Goal: Task Accomplishment & Management: Use online tool/utility

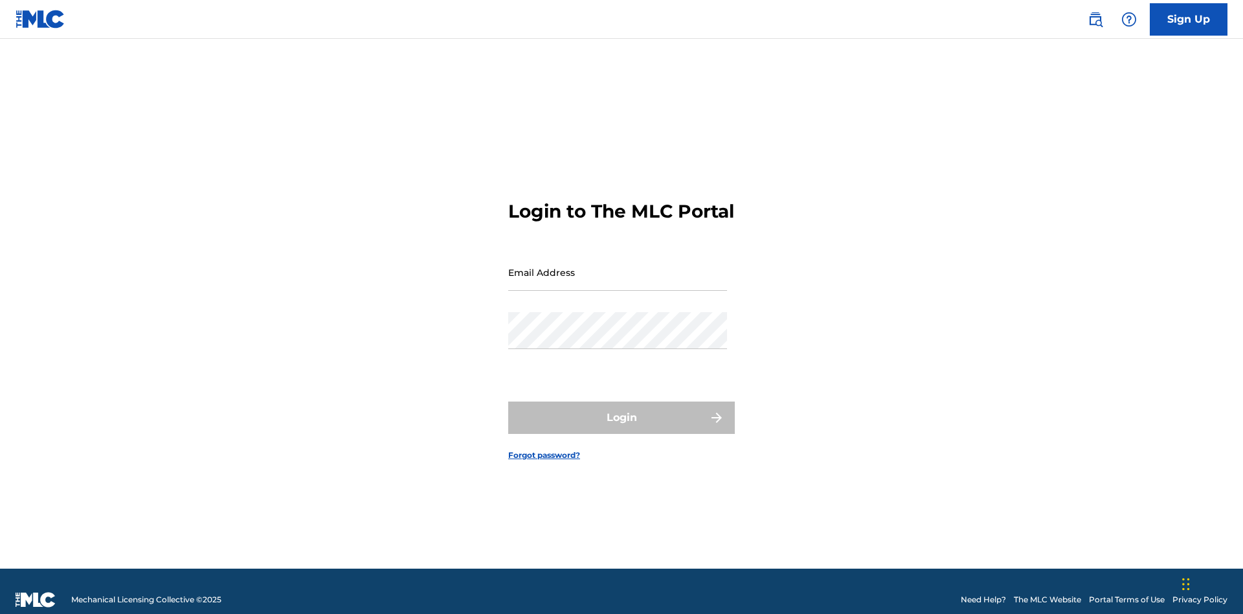
scroll to position [17, 0]
click at [618, 266] on input "Email Address" at bounding box center [617, 272] width 219 height 37
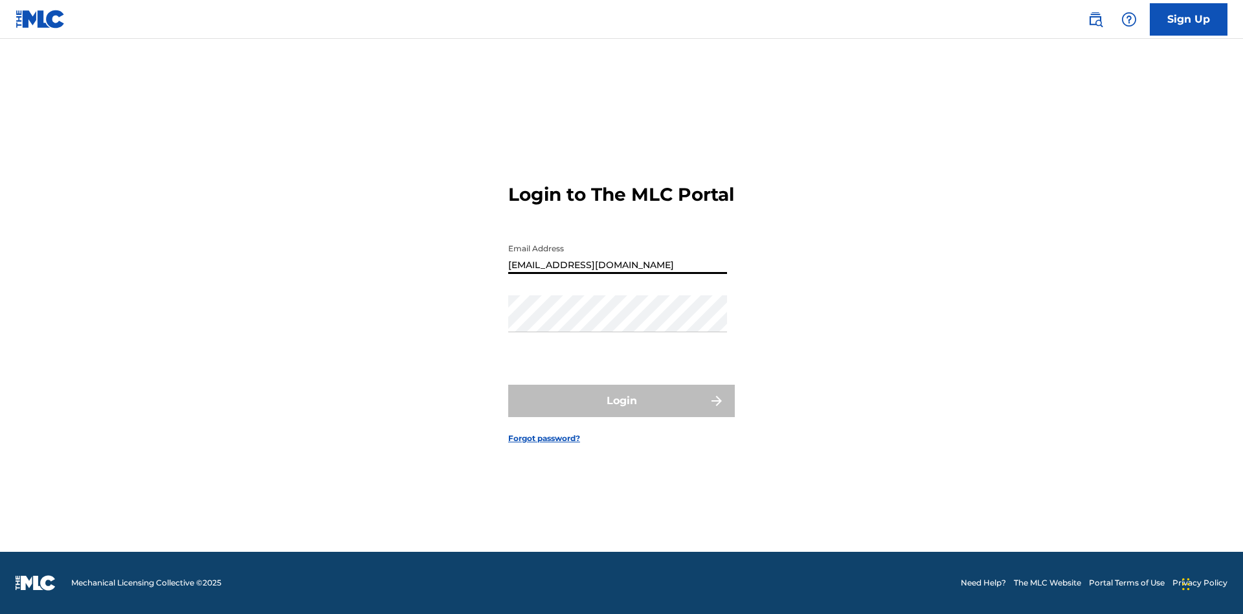
type input "Duke.McTesterson@gmail.com"
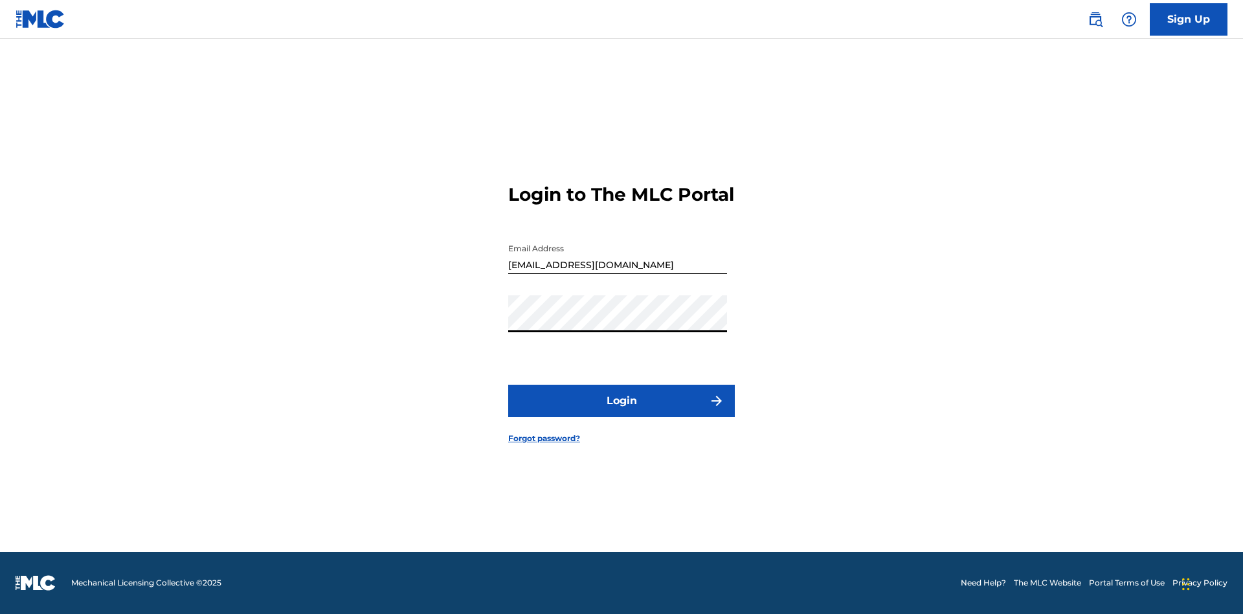
click at [621, 412] on button "Login" at bounding box center [621, 400] width 227 height 32
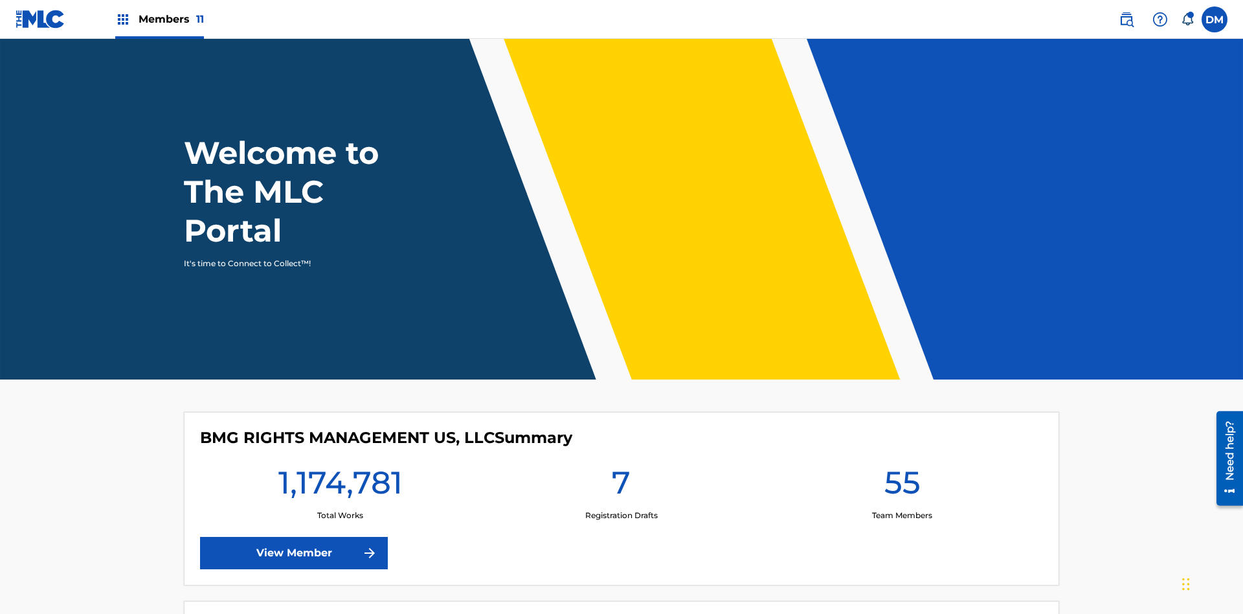
click at [159, 19] on span "Members 11" at bounding box center [171, 19] width 65 height 15
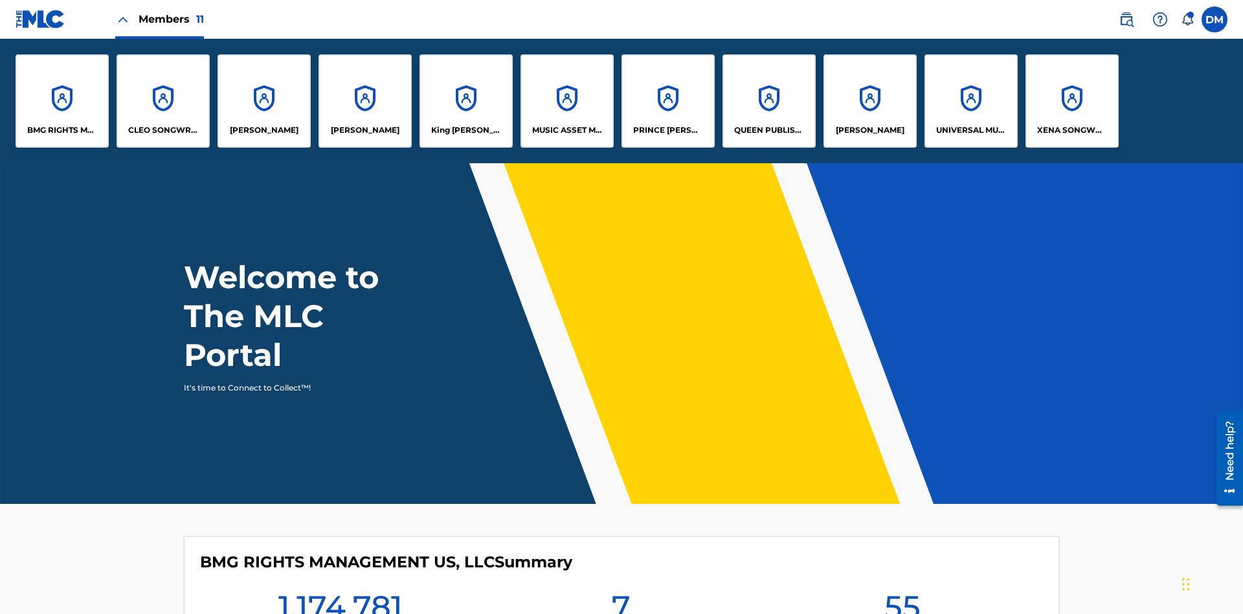
click at [365, 130] on p "EYAMA MCSINGER" at bounding box center [365, 130] width 69 height 12
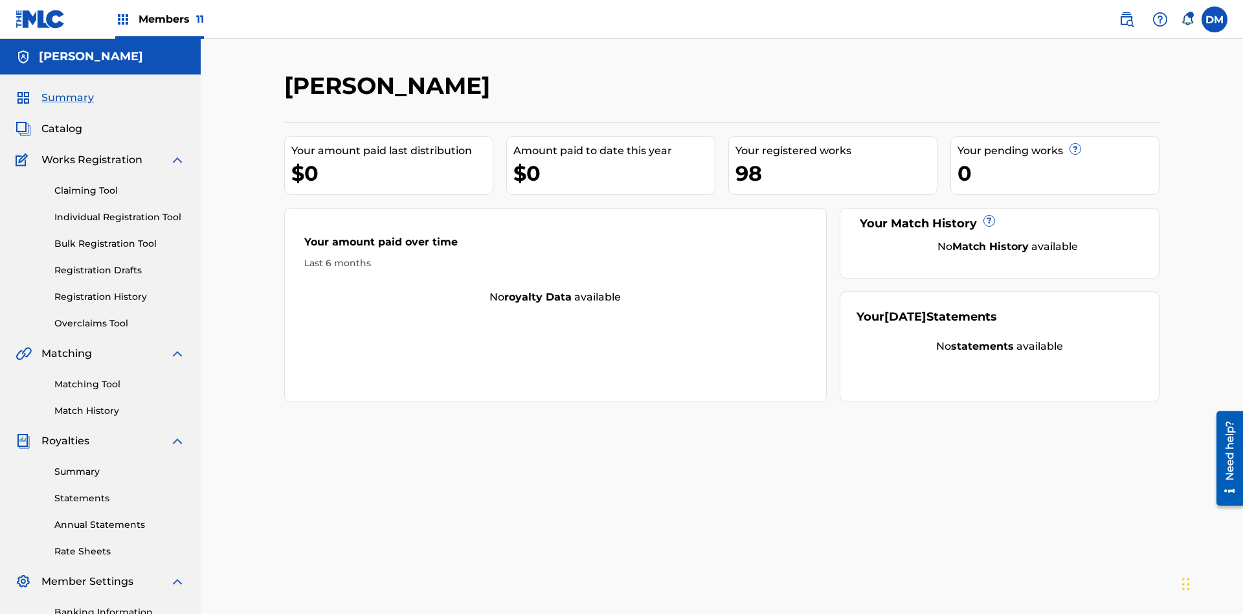
click at [120, 184] on link "Claiming Tool" at bounding box center [119, 191] width 131 height 14
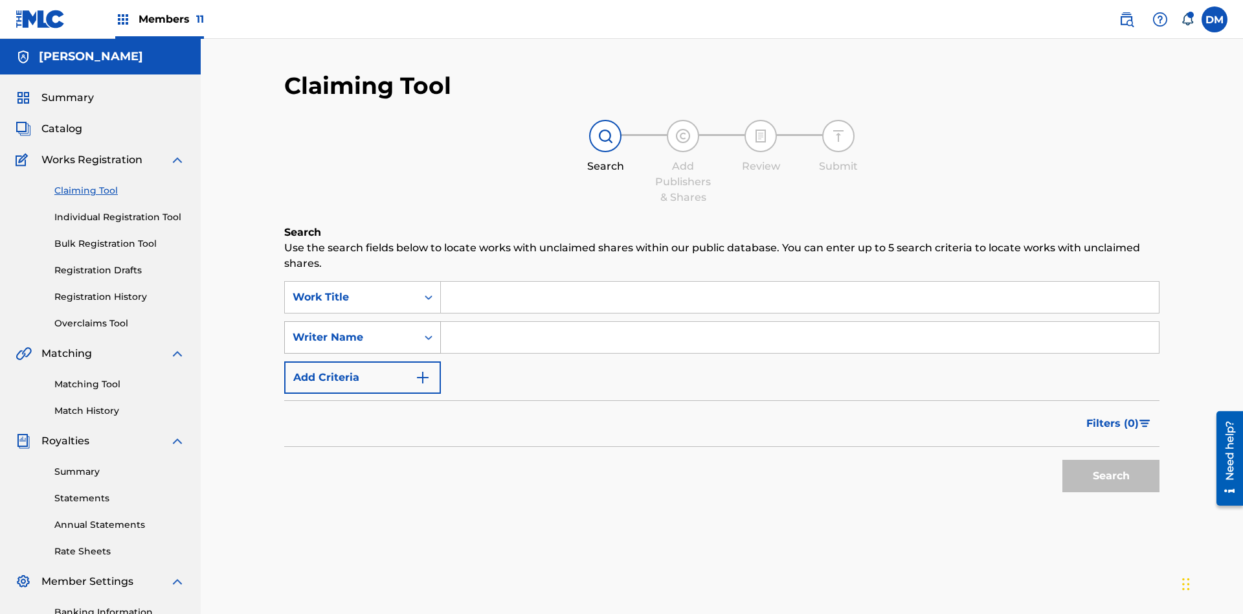
click at [351, 329] on div "Writer Name" at bounding box center [351, 337] width 117 height 16
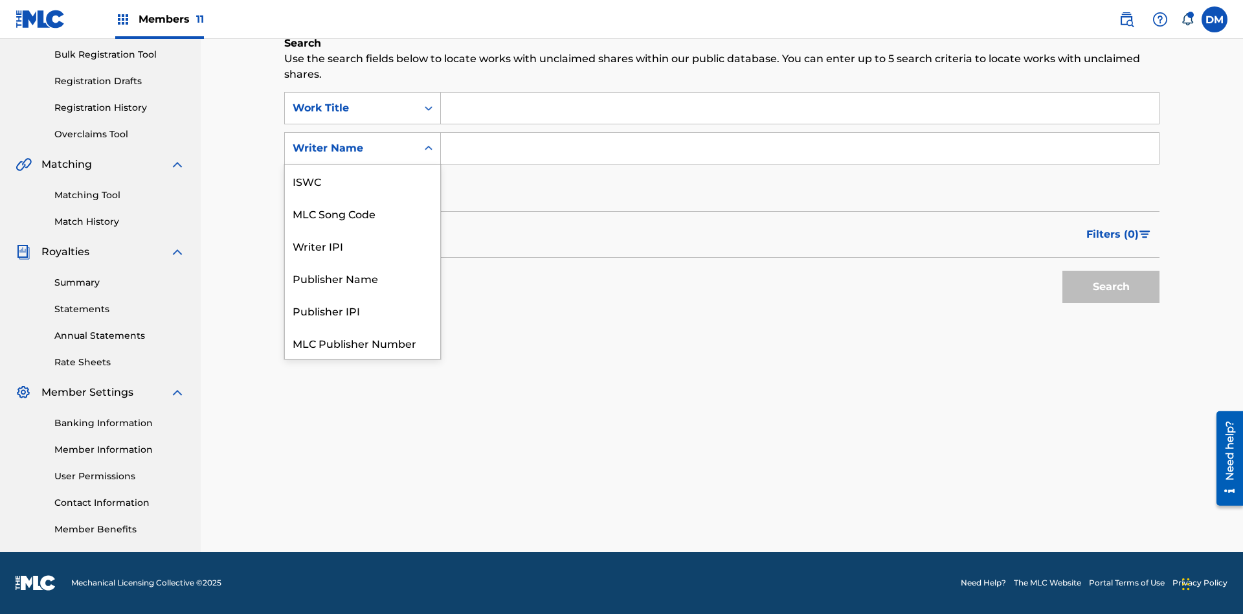
scroll to position [32, 0]
click at [362, 181] on div "MLC Song Code" at bounding box center [362, 180] width 155 height 32
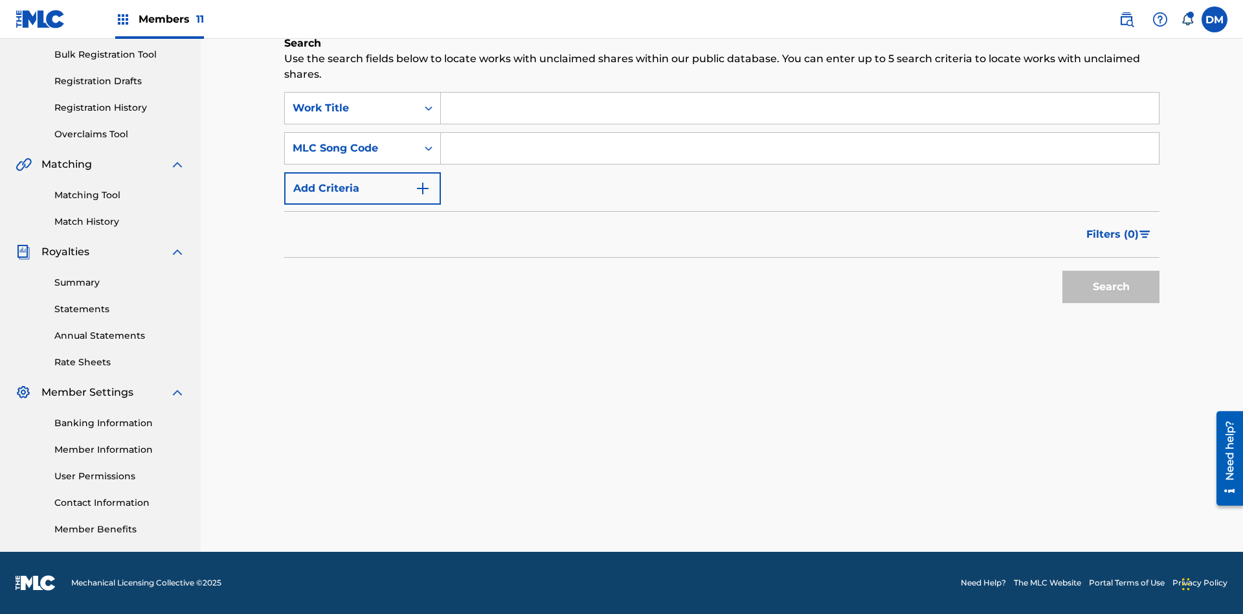
click at [799, 108] on input "Search Form" at bounding box center [800, 108] width 718 height 31
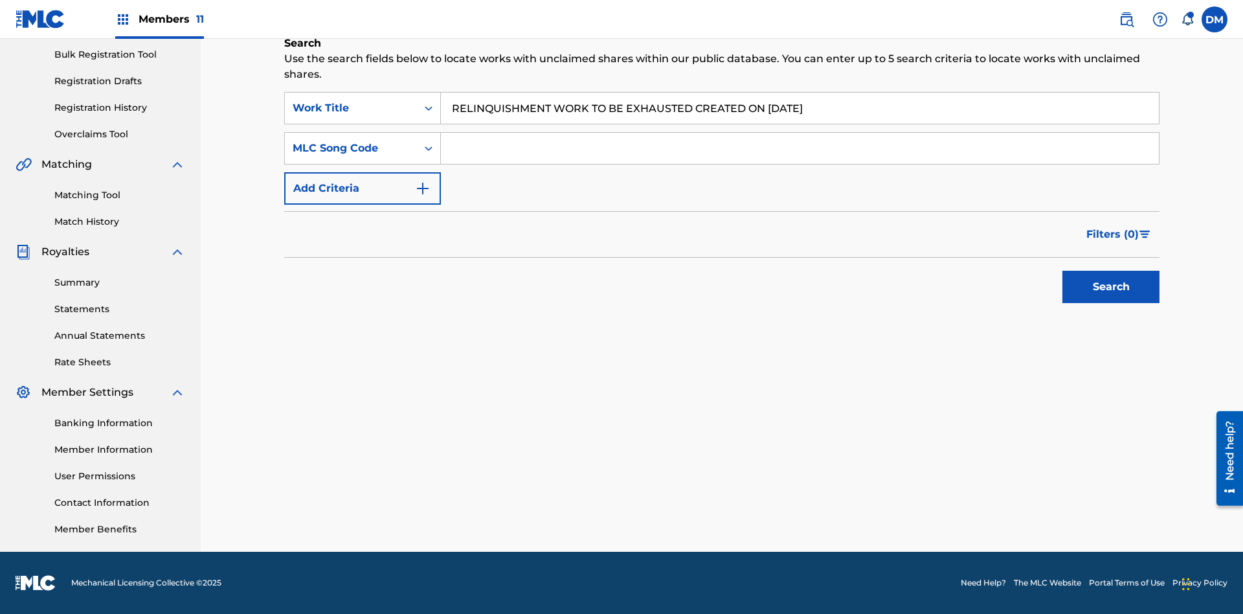
type input "RELINQUISHMENT WORK TO BE EXHAUSTED CREATED ON 2025 07 23"
click at [799, 148] on input "Search Form" at bounding box center [800, 148] width 718 height 31
type input "RC677T"
click at [1111, 287] on button "Search" at bounding box center [1110, 287] width 97 height 32
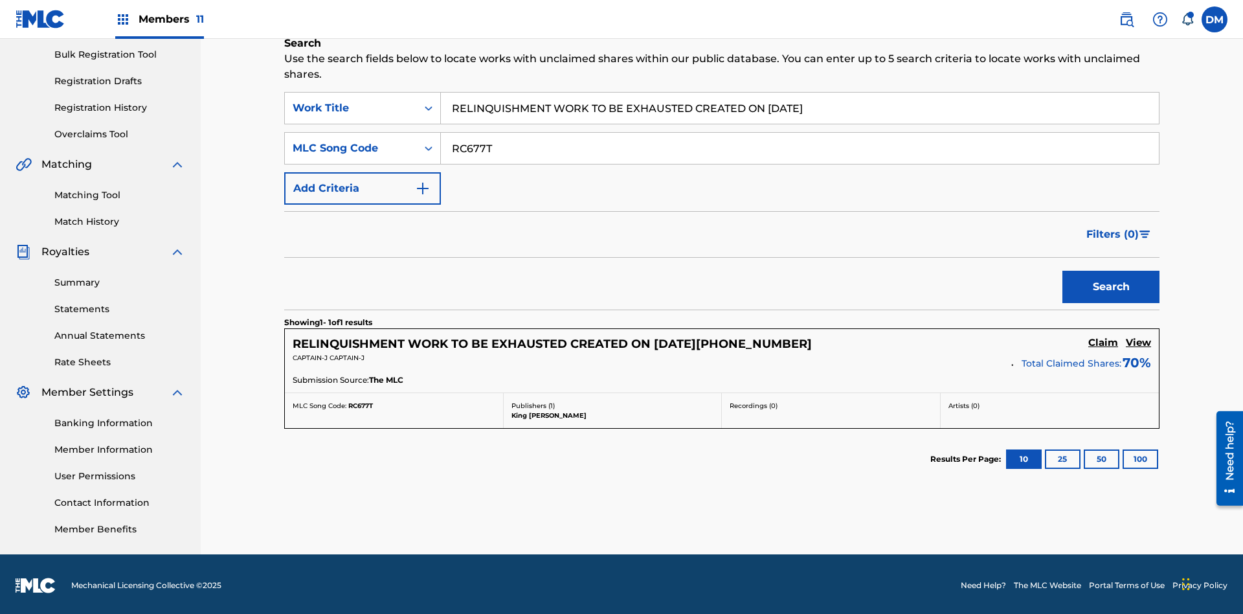
click at [1103, 340] on h5 "Claim" at bounding box center [1103, 343] width 30 height 12
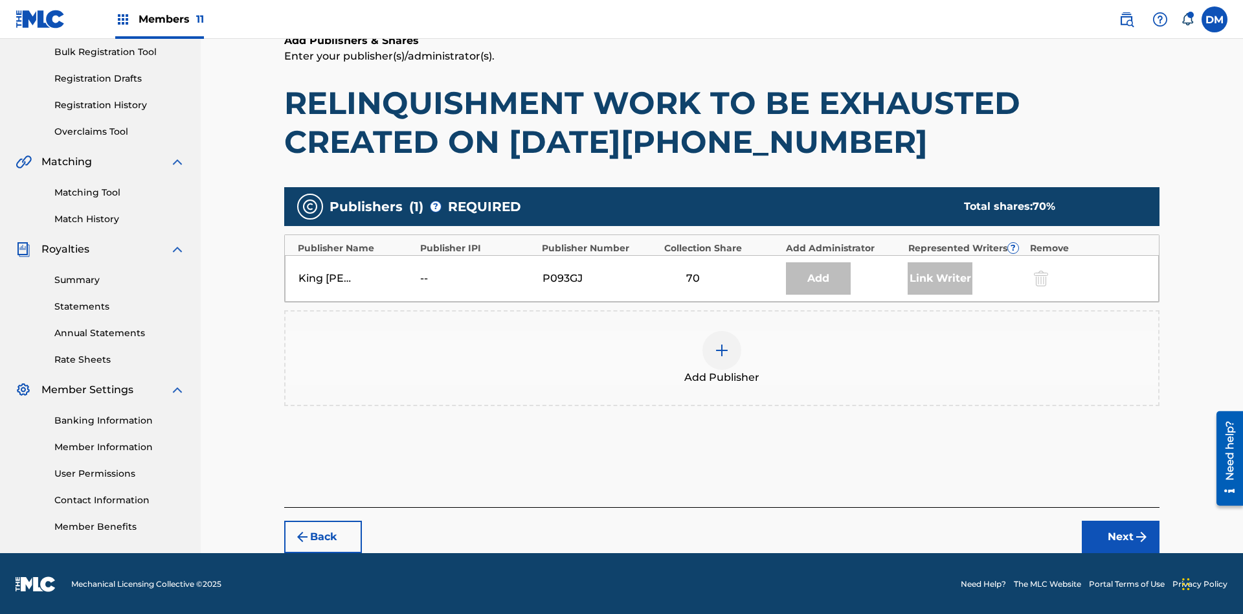
click at [722, 349] on img at bounding box center [722, 350] width 16 height 16
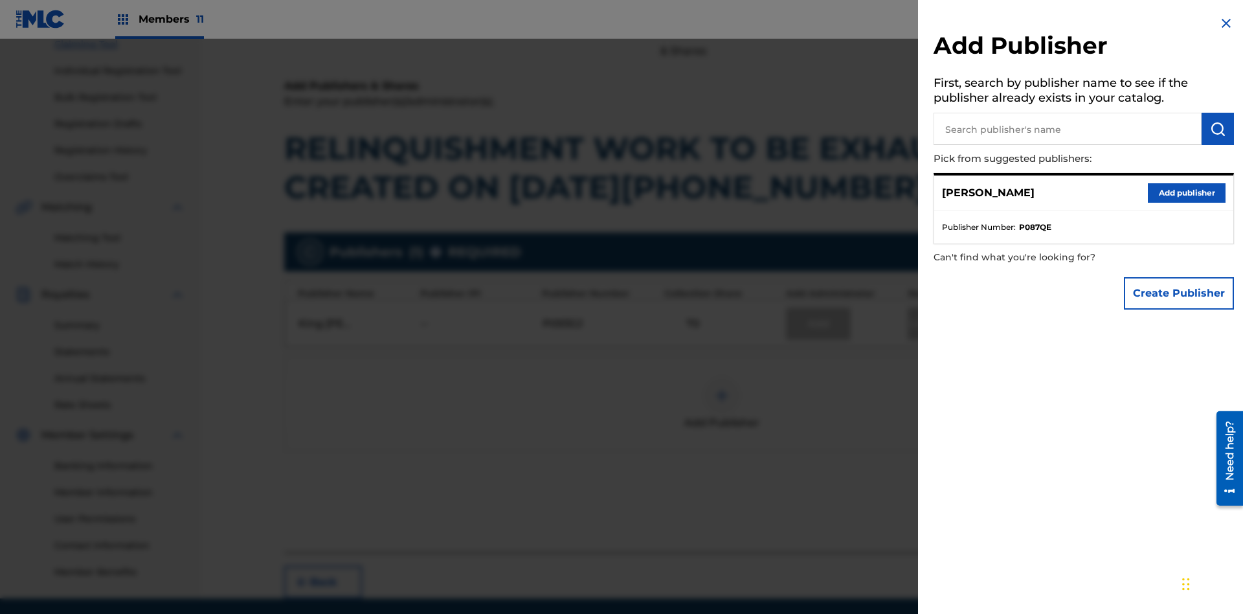
click at [1067, 129] on input "text" at bounding box center [1067, 129] width 268 height 32
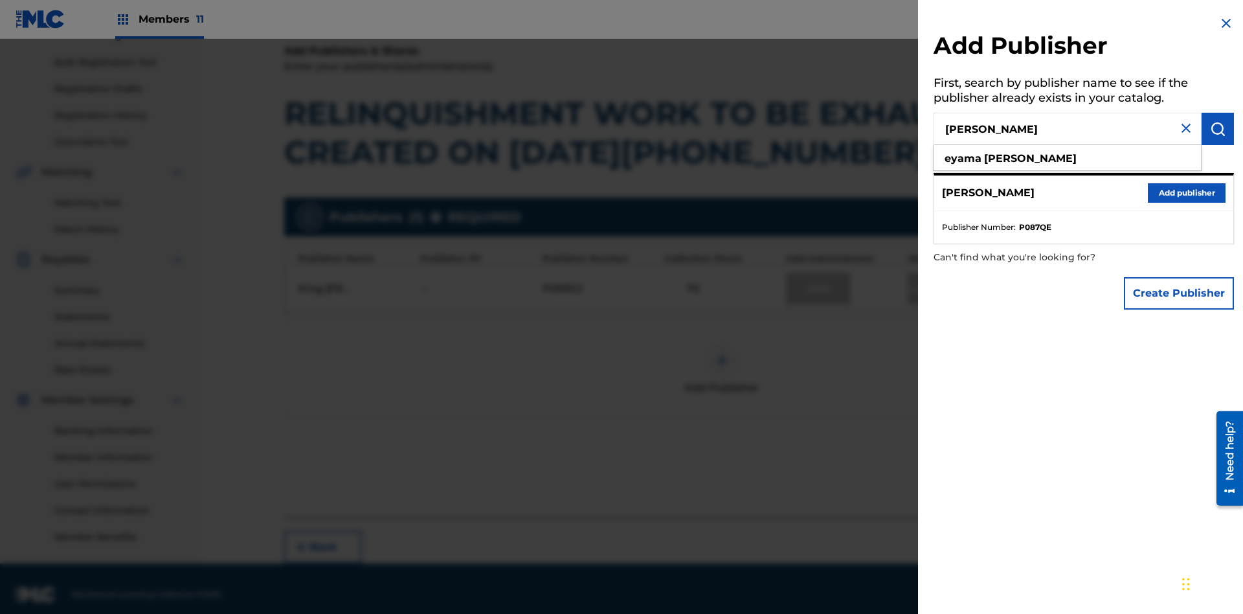
scroll to position [193, 0]
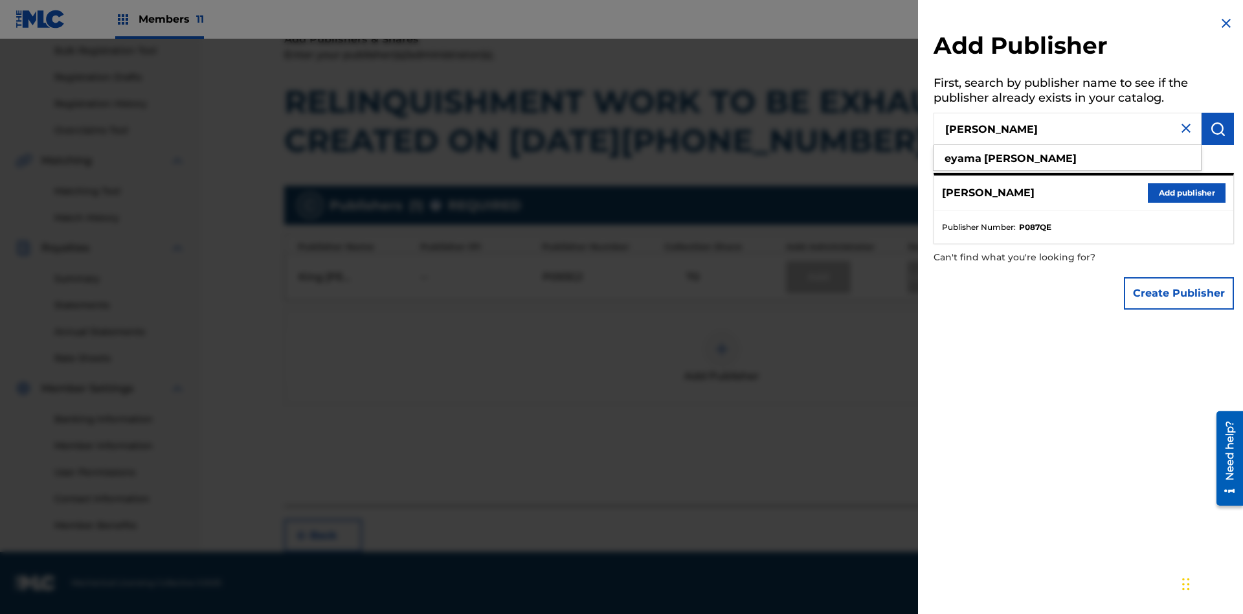
type input "EYAMA MCSINGER"
click at [1218, 129] on img "submit" at bounding box center [1218, 129] width 16 height 16
click at [1186, 192] on button "Add publisher" at bounding box center [1187, 192] width 78 height 19
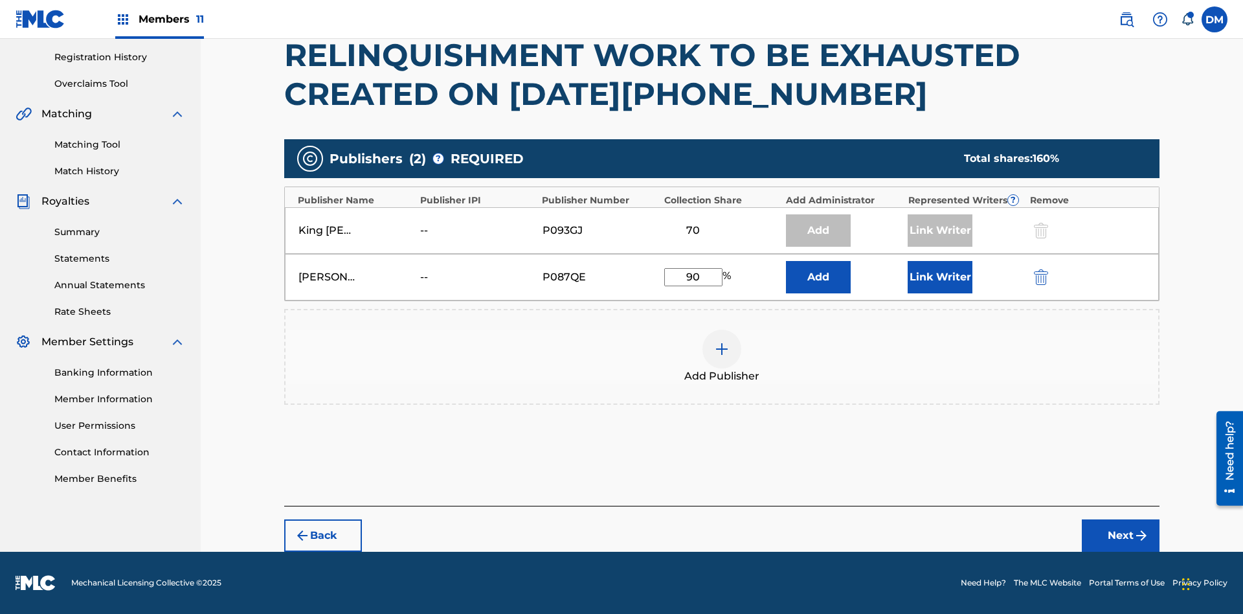
scroll to position [239, 0]
type input "90"
click at [940, 276] on button "Link Writer" at bounding box center [939, 277] width 65 height 32
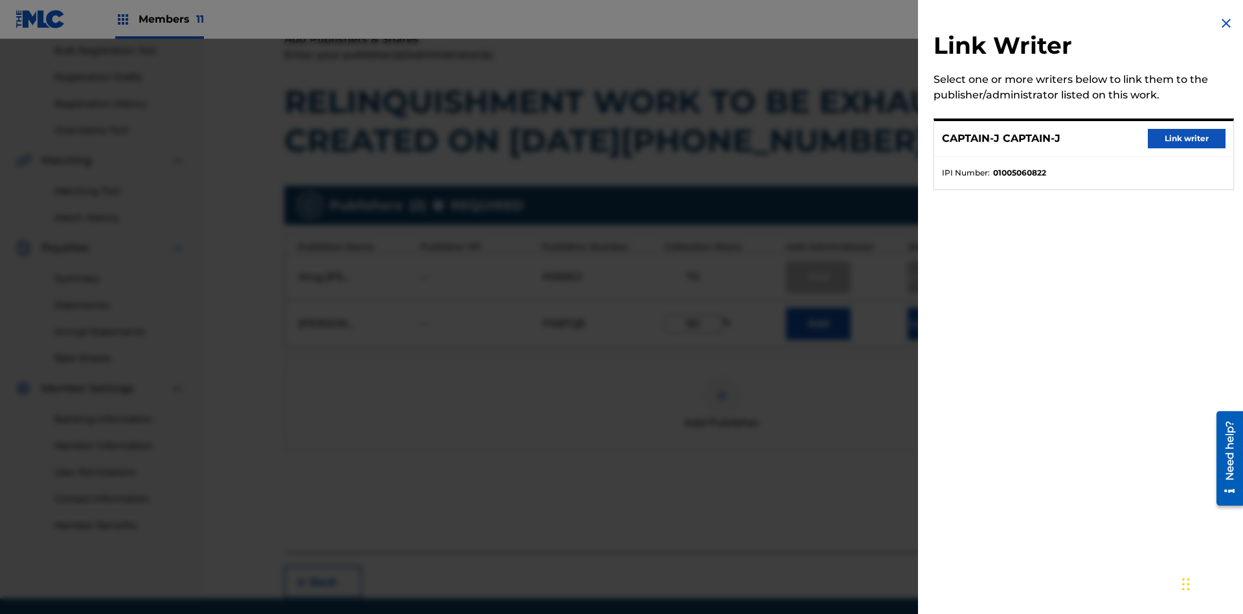
click at [1186, 139] on button "Link writer" at bounding box center [1187, 138] width 78 height 19
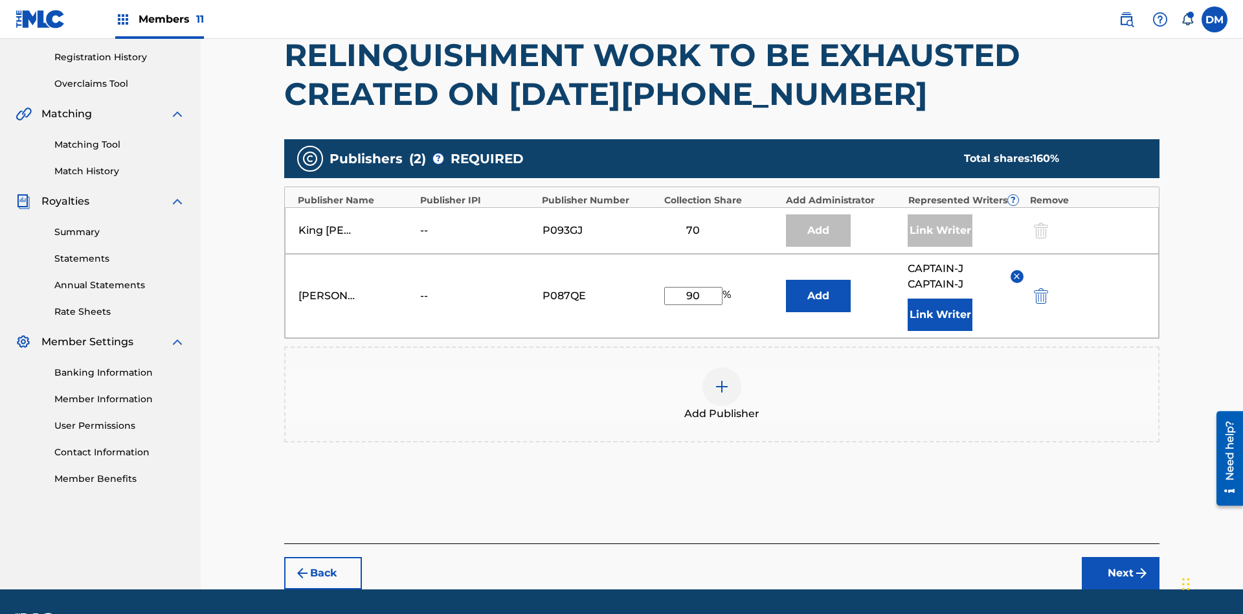
click at [940, 298] on button "Link Writer" at bounding box center [939, 314] width 65 height 32
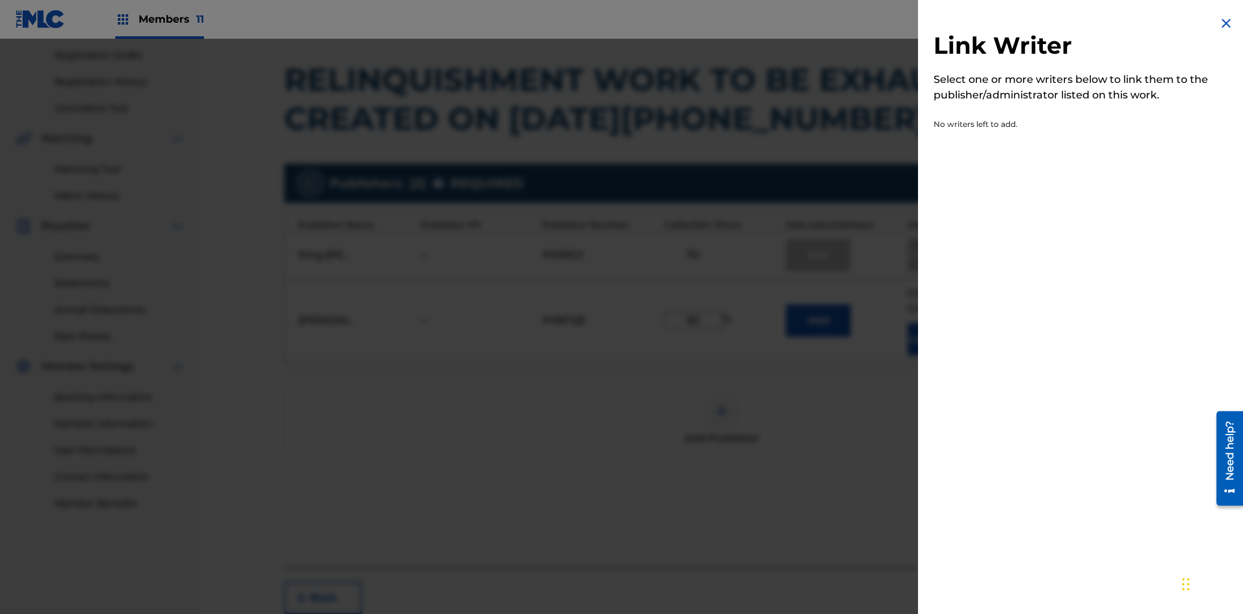
click at [1226, 23] on img at bounding box center [1226, 24] width 16 height 16
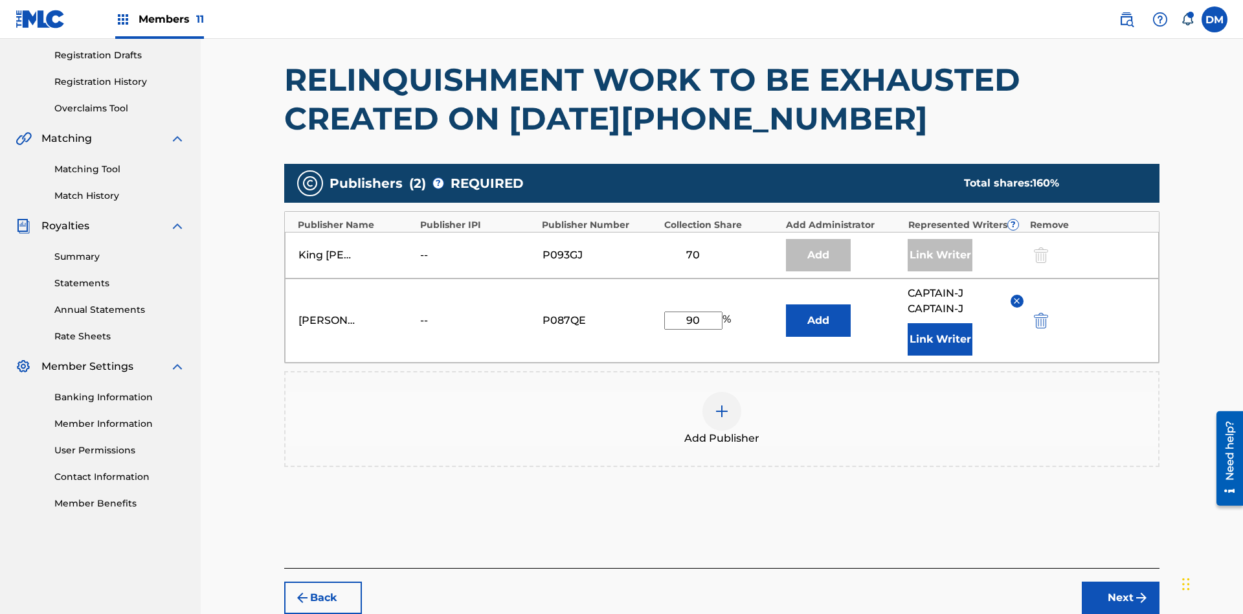
scroll to position [277, 0]
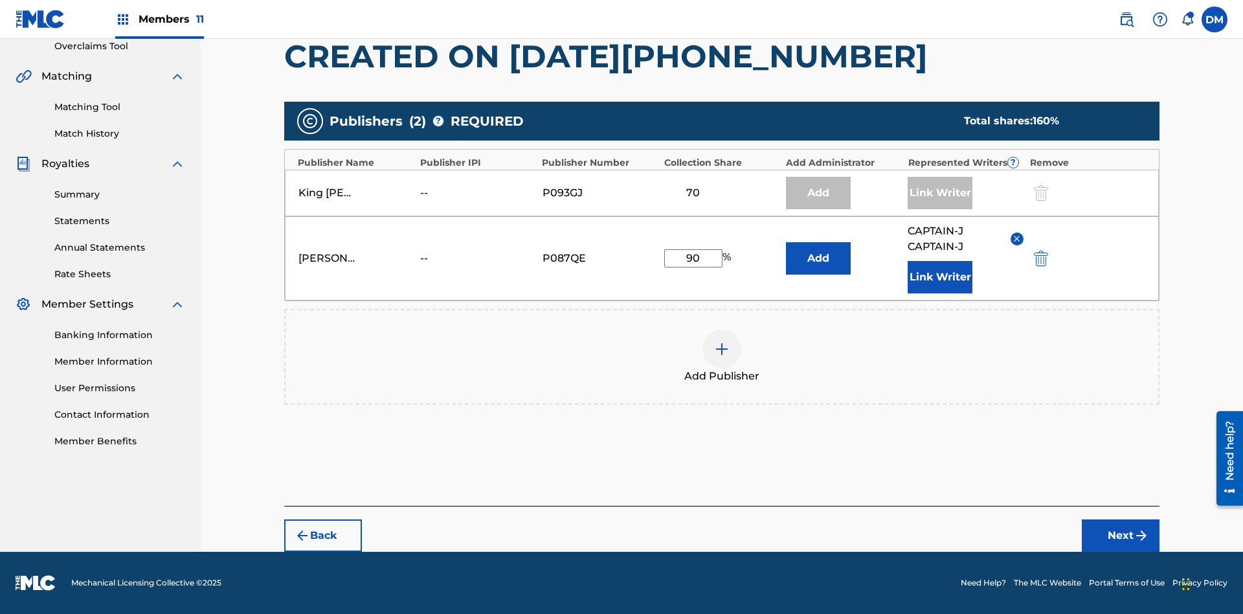
click at [1120, 535] on button "Next" at bounding box center [1121, 535] width 78 height 32
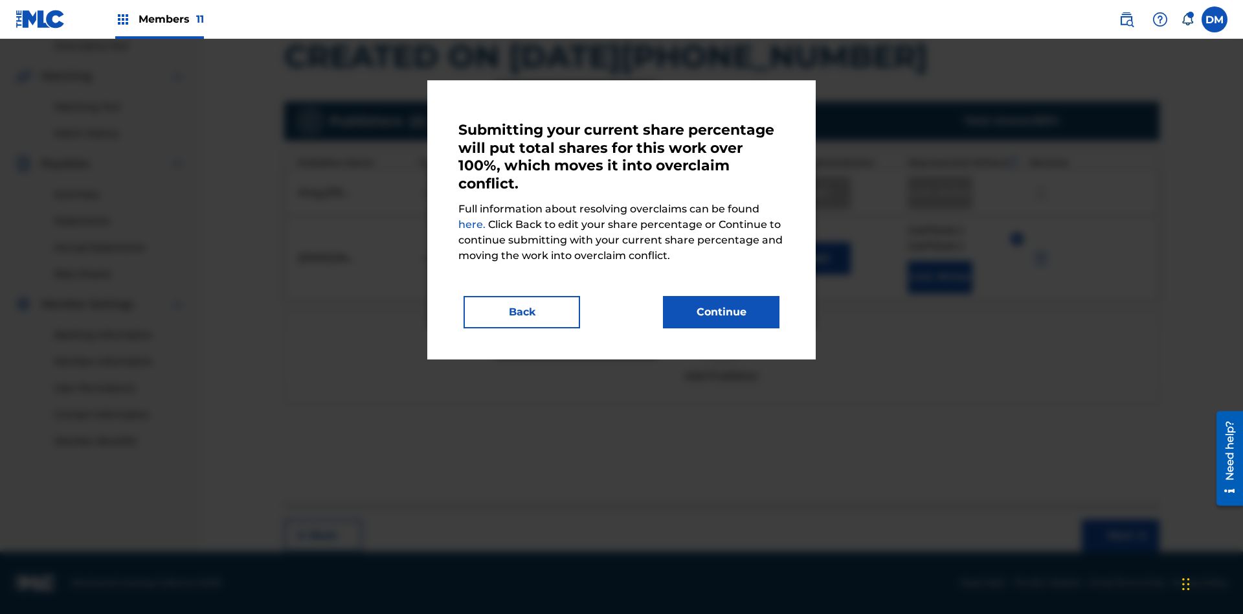
click at [721, 312] on button "Continue" at bounding box center [721, 312] width 117 height 32
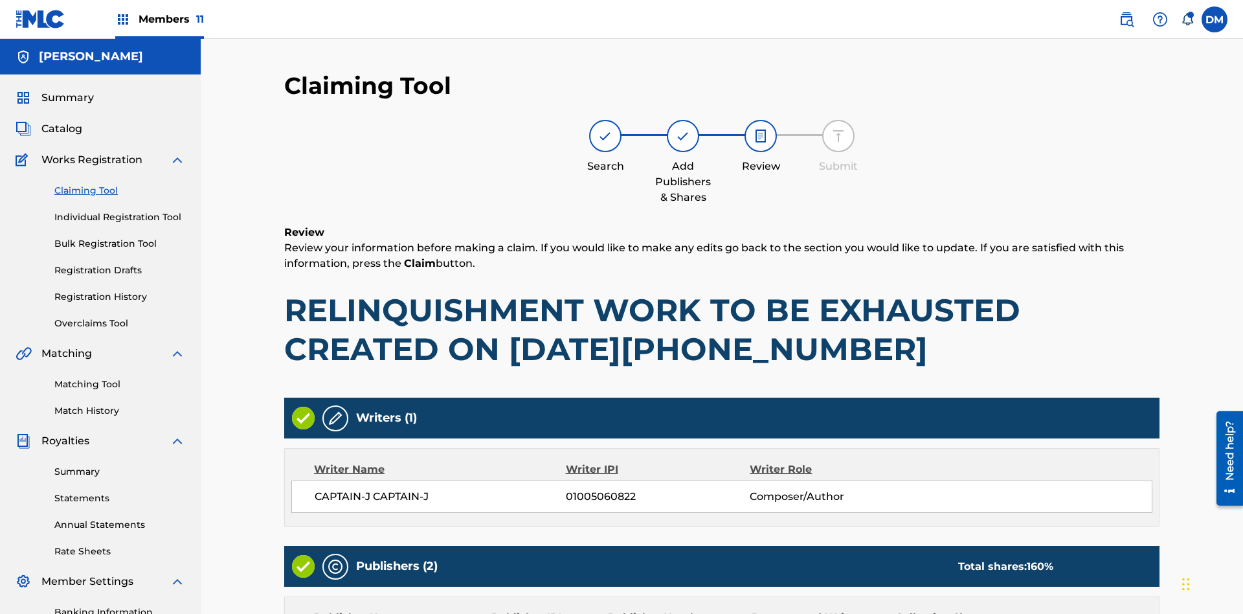
scroll to position [284, 0]
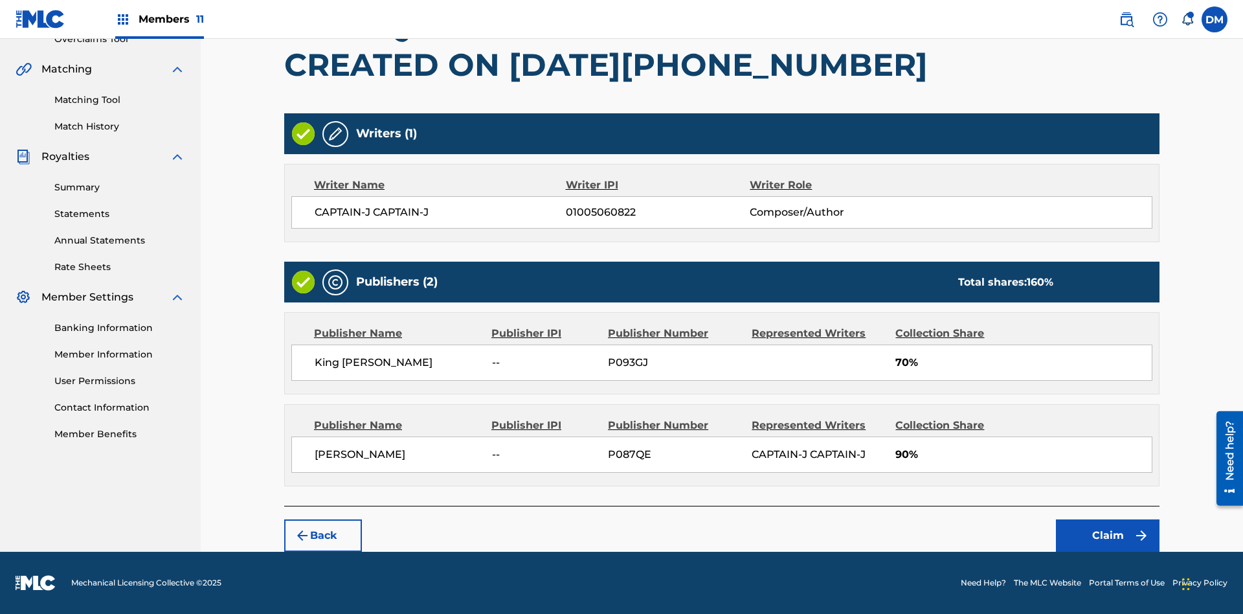
click at [1108, 535] on button "Claim" at bounding box center [1108, 535] width 104 height 32
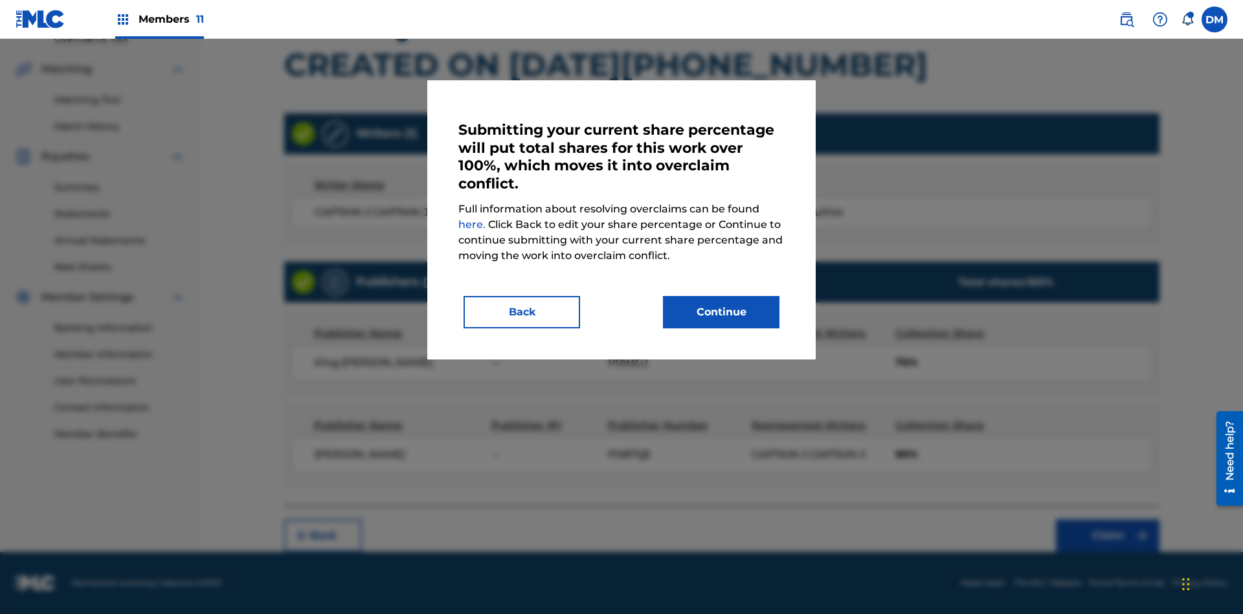
click at [721, 312] on button "Continue" at bounding box center [721, 312] width 117 height 32
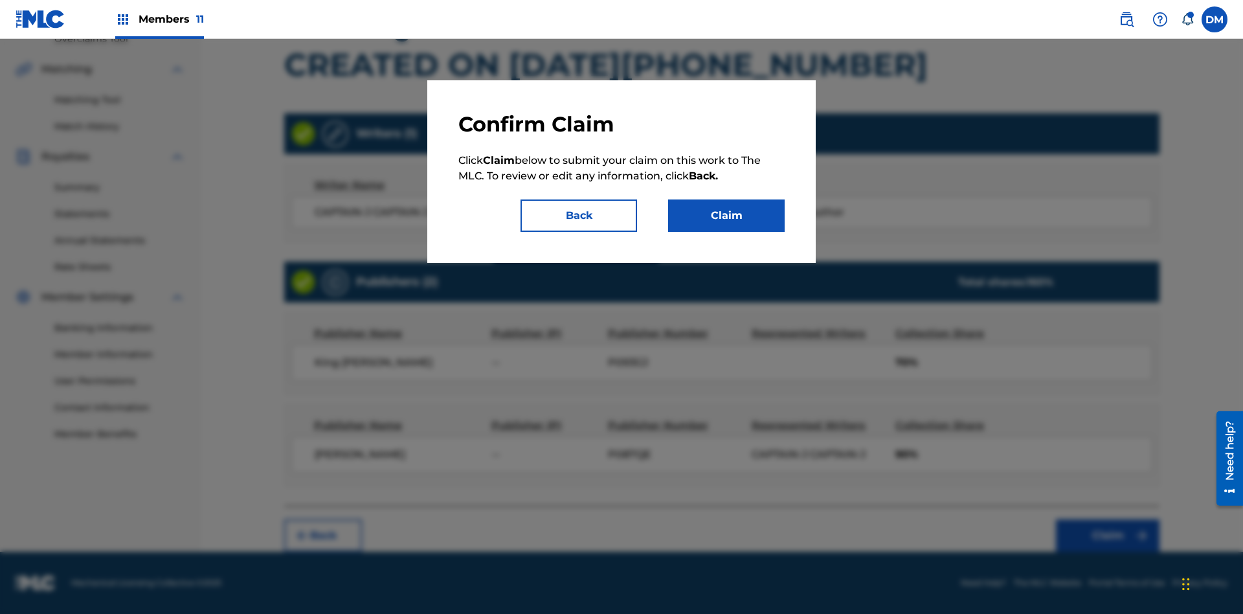
click at [726, 216] on button "Claim" at bounding box center [726, 215] width 117 height 32
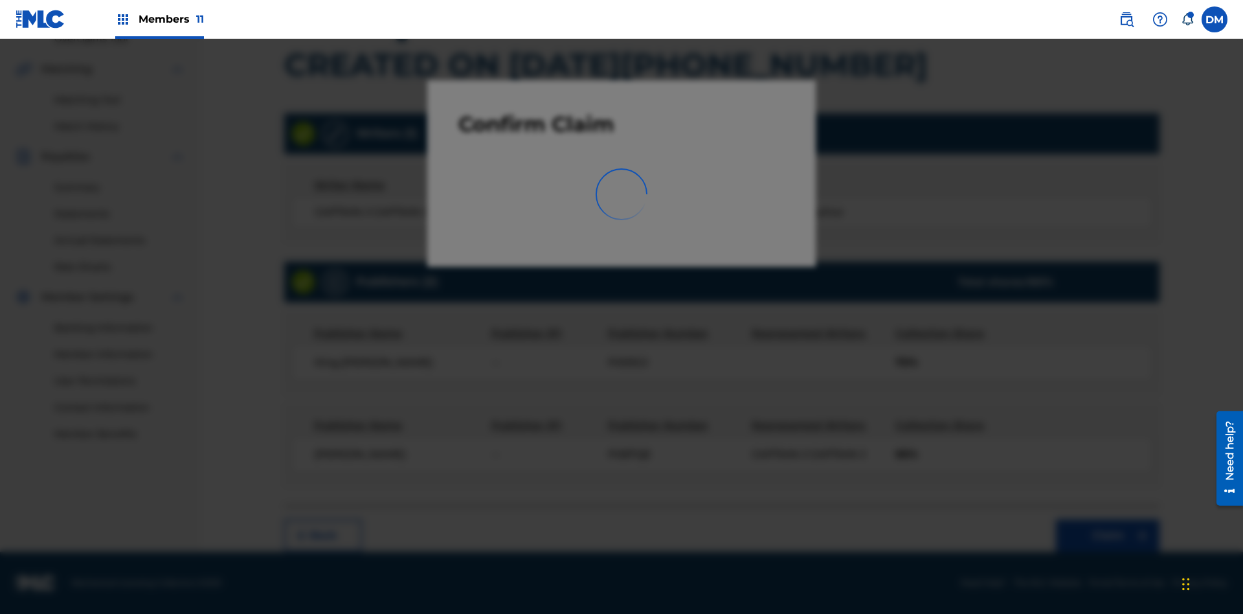
scroll to position [189, 0]
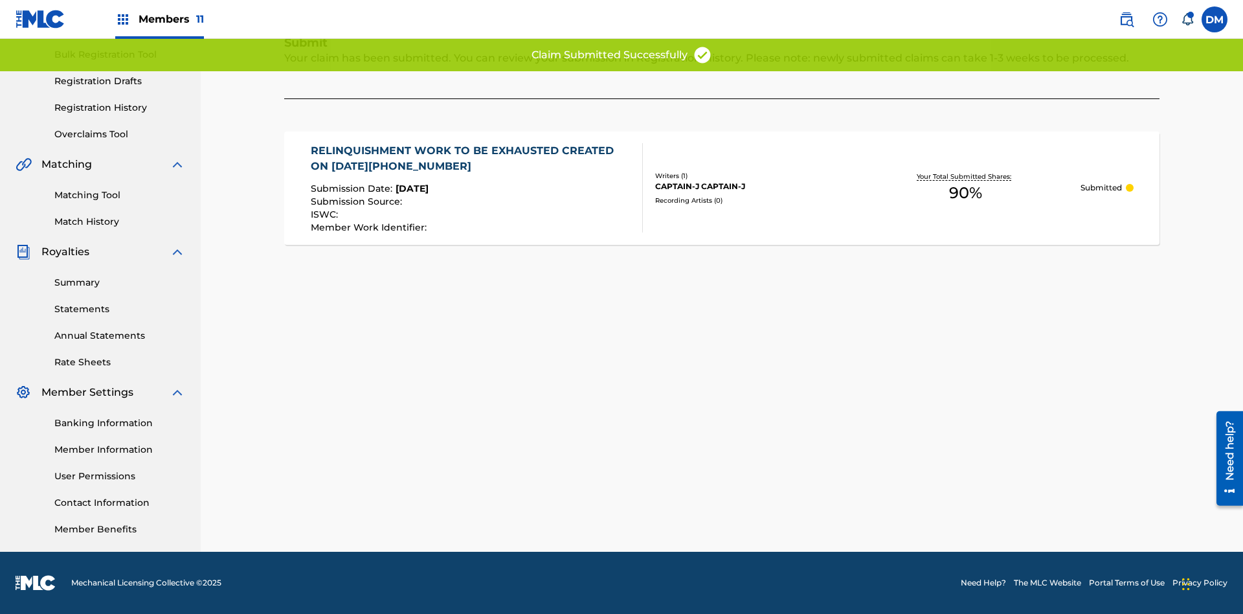
click at [120, 107] on link "Registration History" at bounding box center [119, 108] width 131 height 14
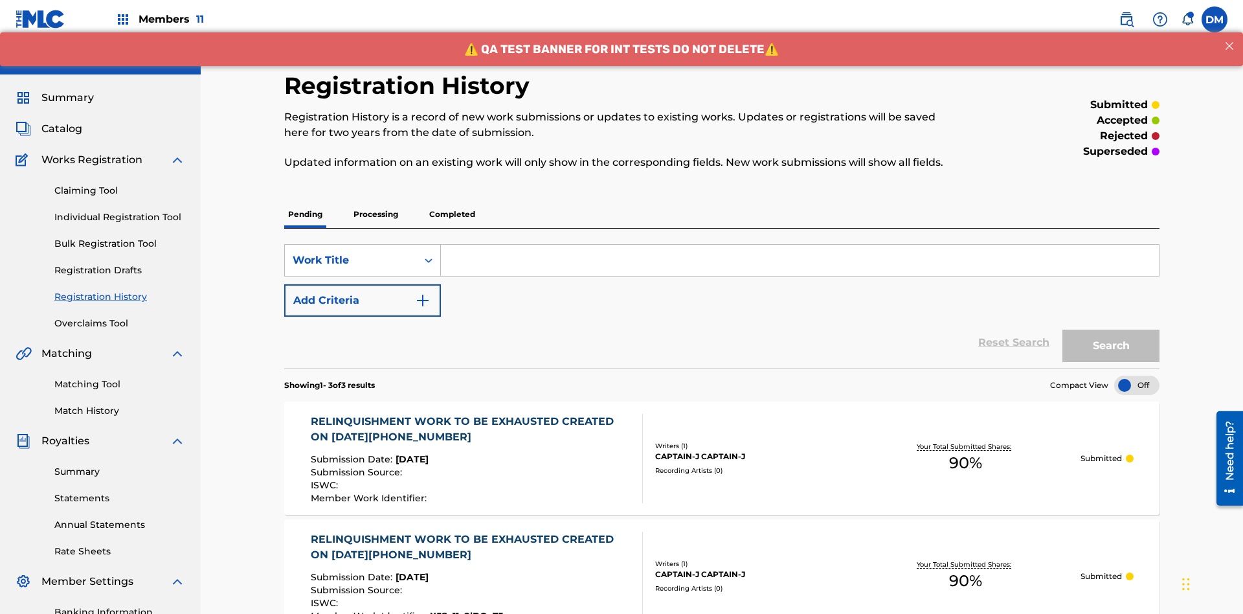
click at [799, 245] on input "Search Form" at bounding box center [800, 260] width 718 height 31
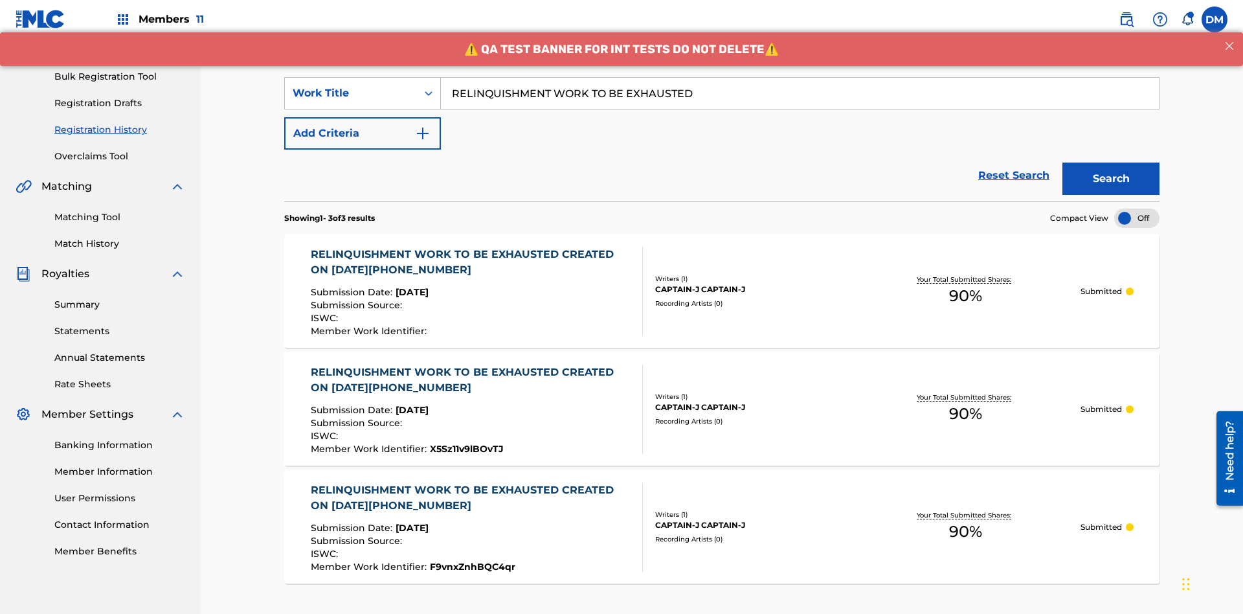
type input "RELINQUISHMENT WORK TO BE EXHAUSTED"
click at [1111, 162] on button "Search" at bounding box center [1110, 178] width 97 height 32
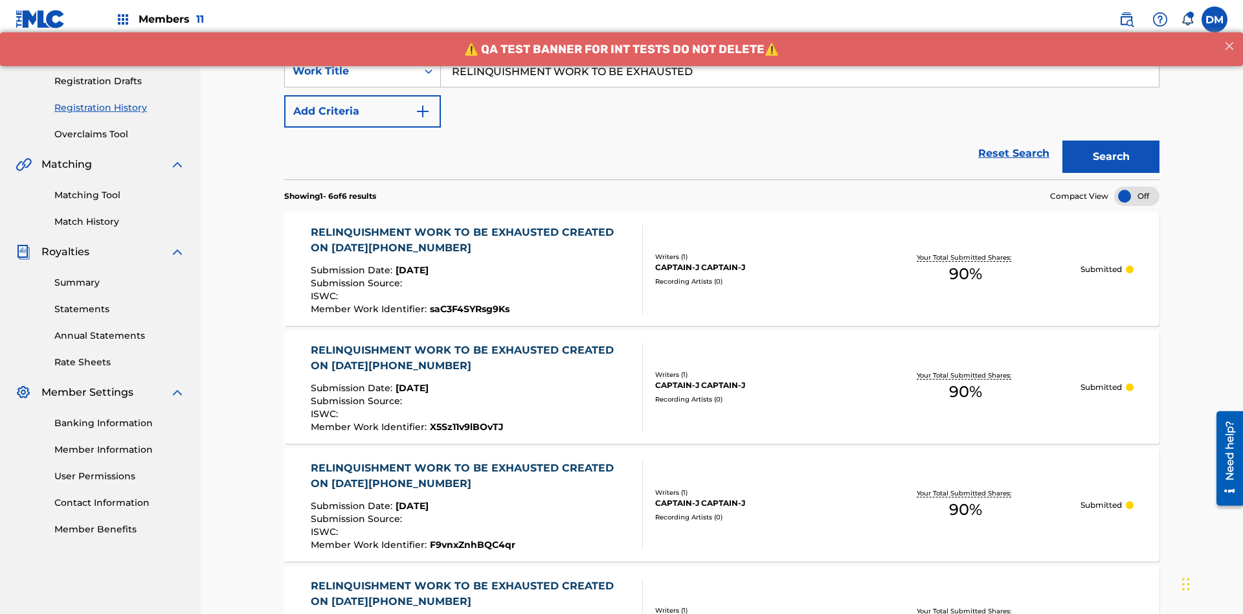
scroll to position [298, 0]
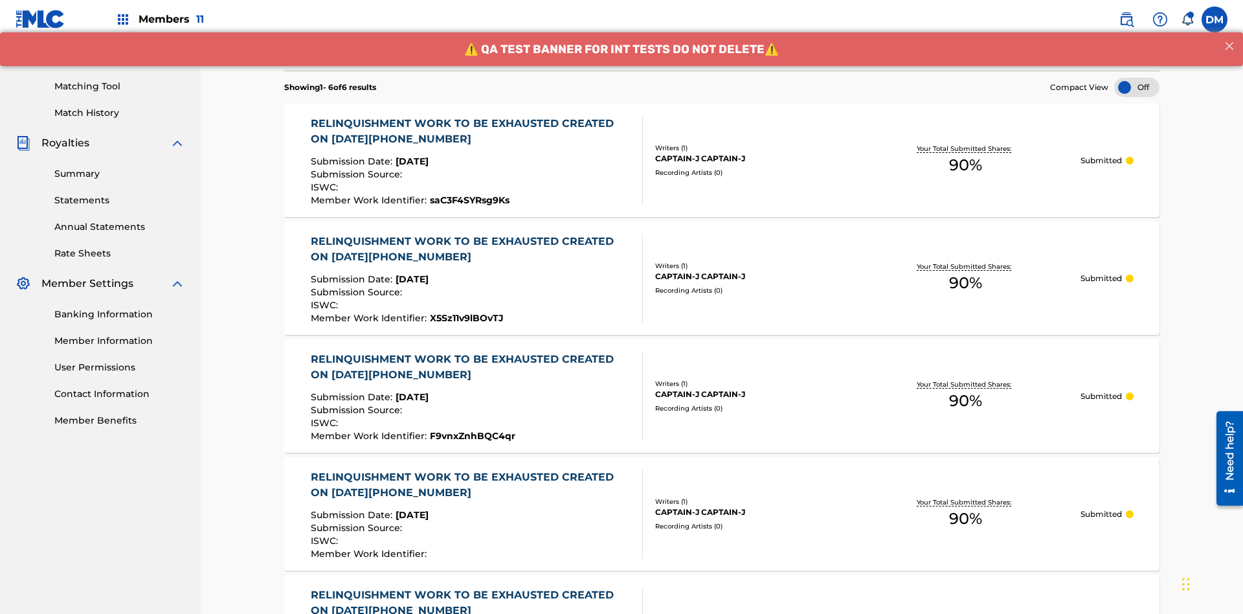
click at [722, 153] on div "CAPTAIN-J CAPTAIN-J" at bounding box center [752, 159] width 195 height 12
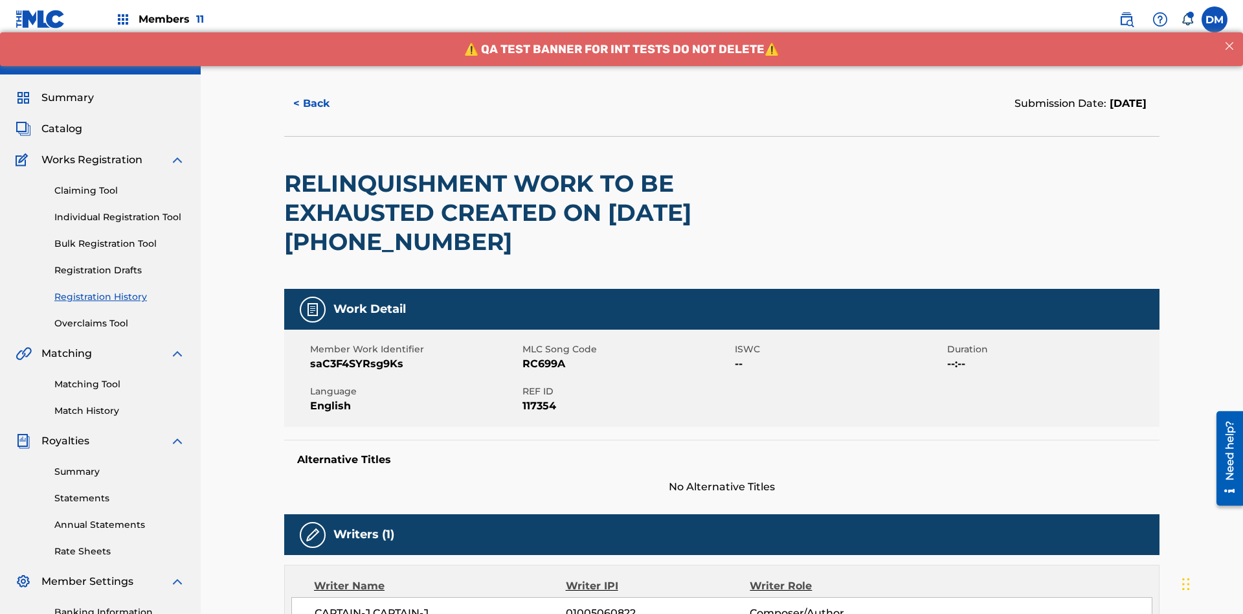
scroll to position [368, 0]
